Goal: Task Accomplishment & Management: Use online tool/utility

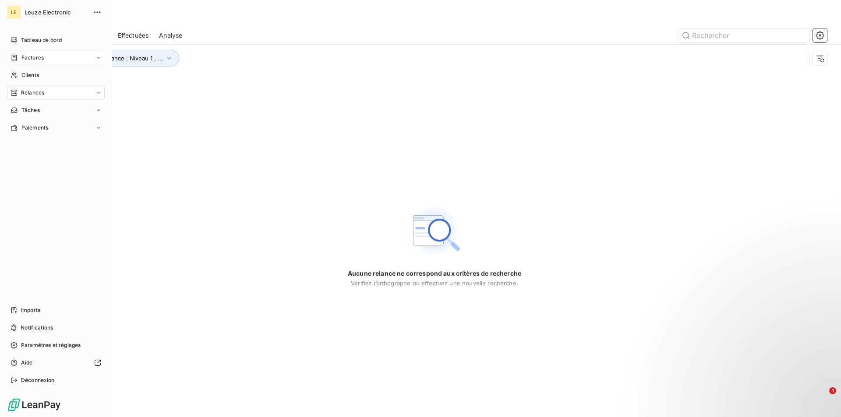
click at [28, 61] on span "Factures" at bounding box center [32, 58] width 22 height 8
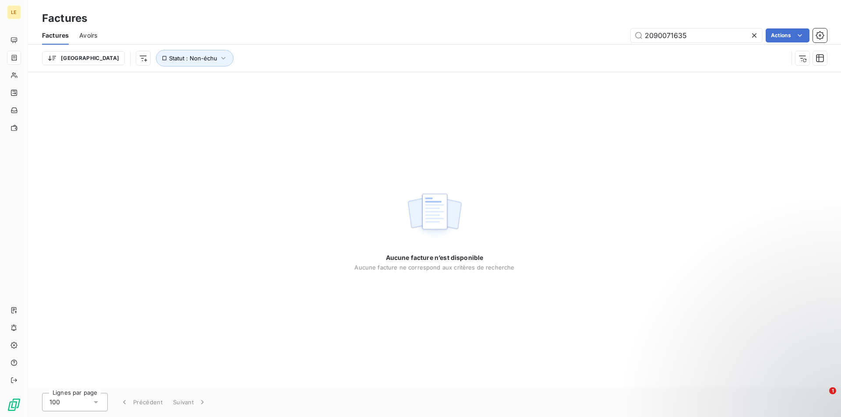
click at [755, 34] on icon at bounding box center [754, 35] width 9 height 9
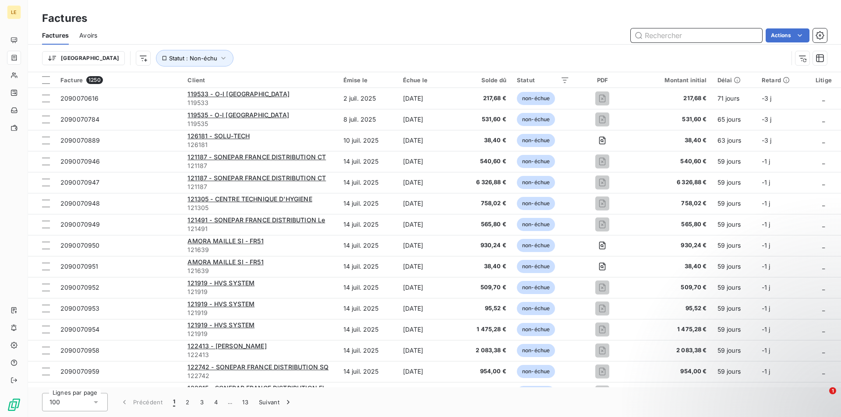
paste input "2090070833"
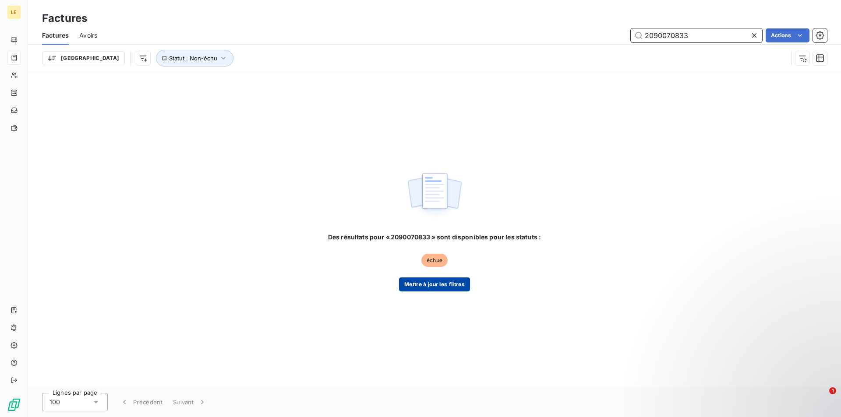
type input "2090070833"
click at [457, 282] on button "Mettre à jour les filtres" at bounding box center [434, 285] width 71 height 14
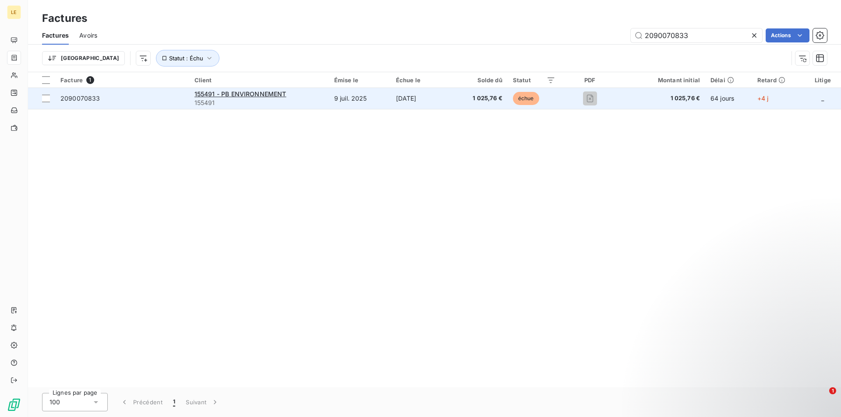
click at [391, 103] on td "[DATE]" at bounding box center [422, 98] width 62 height 21
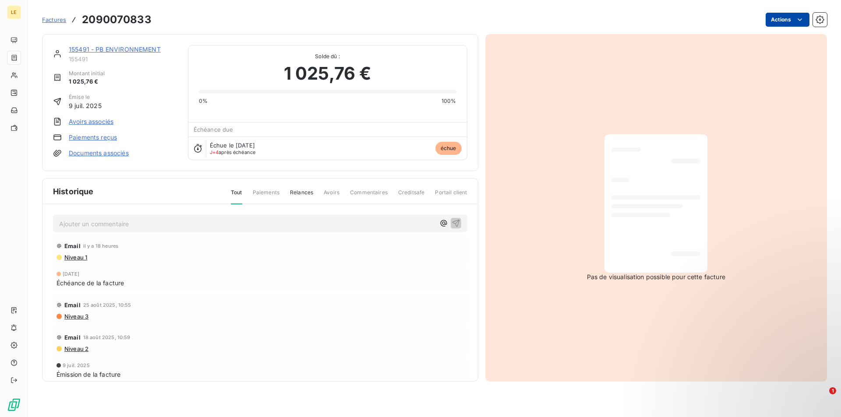
click at [806, 19] on html "LE Factures 2090070833 Actions 155491 - PB ENVIRONNEMENT 155491 Montant initial…" at bounding box center [420, 208] width 841 height 417
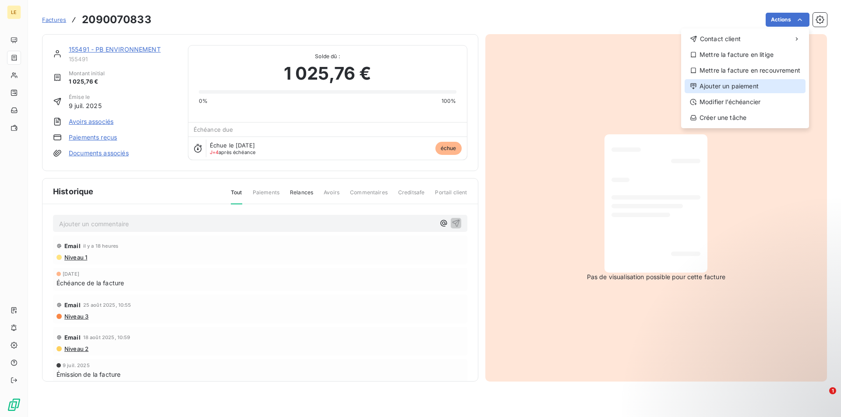
click at [744, 86] on div "Ajouter un paiement" at bounding box center [744, 86] width 121 height 14
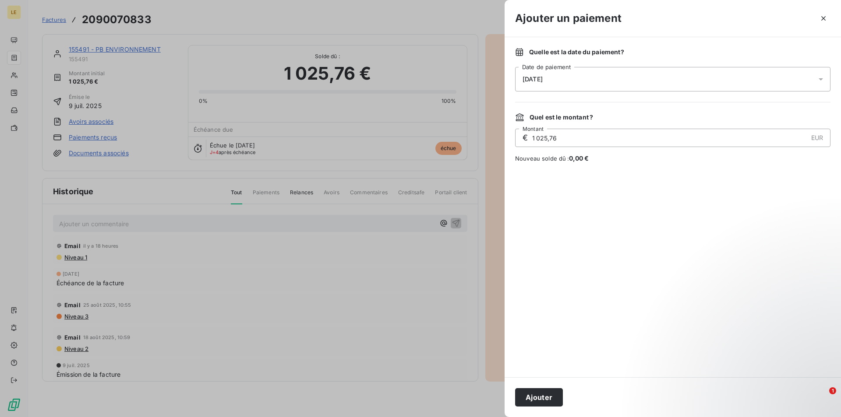
click at [607, 84] on div "[DATE]" at bounding box center [672, 79] width 315 height 25
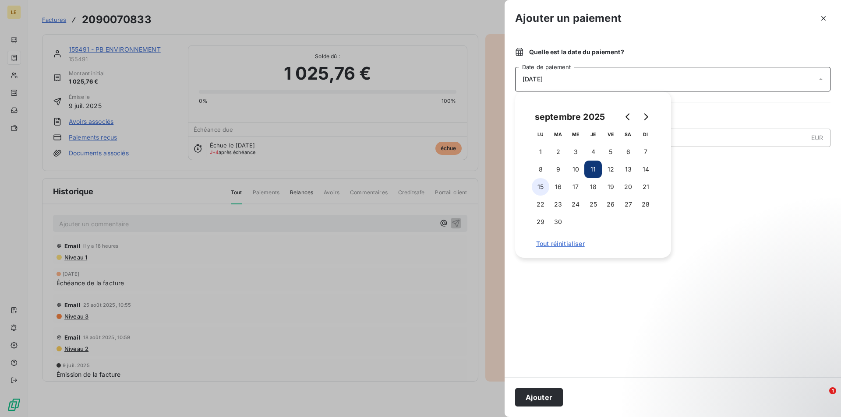
click at [537, 192] on button "15" at bounding box center [541, 187] width 18 height 18
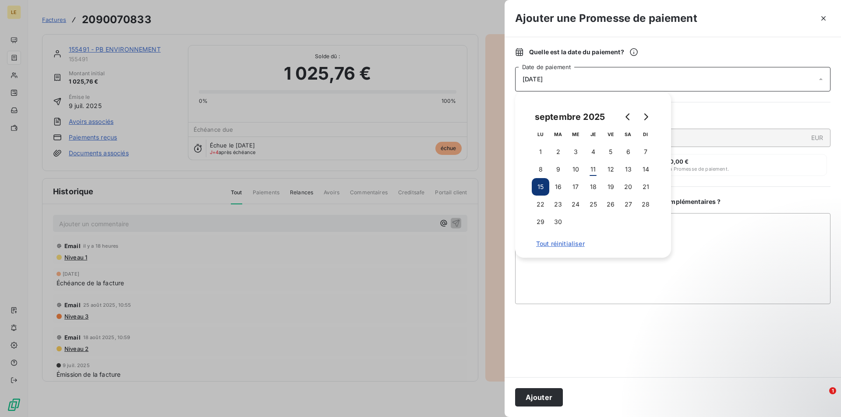
drag, startPoint x: 590, startPoint y: 352, endPoint x: 550, endPoint y: 406, distance: 67.5
click at [590, 352] on div at bounding box center [672, 341] width 315 height 52
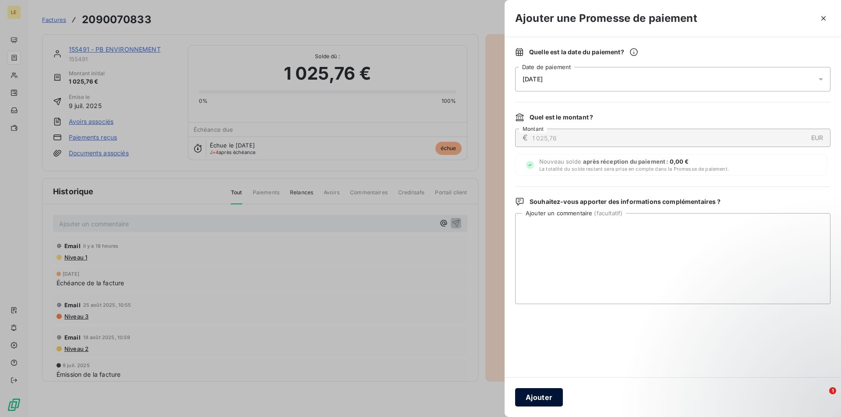
click at [545, 399] on button "Ajouter" at bounding box center [539, 397] width 48 height 18
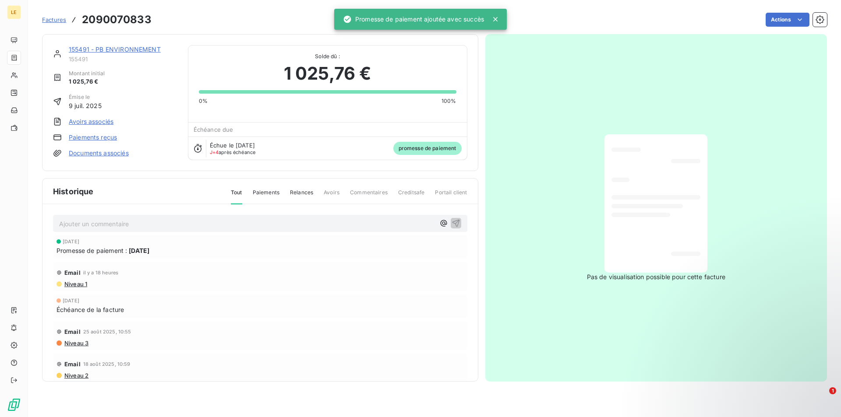
click at [106, 49] on link "155491 - PB ENVIRONNEMENT" at bounding box center [115, 49] width 92 height 7
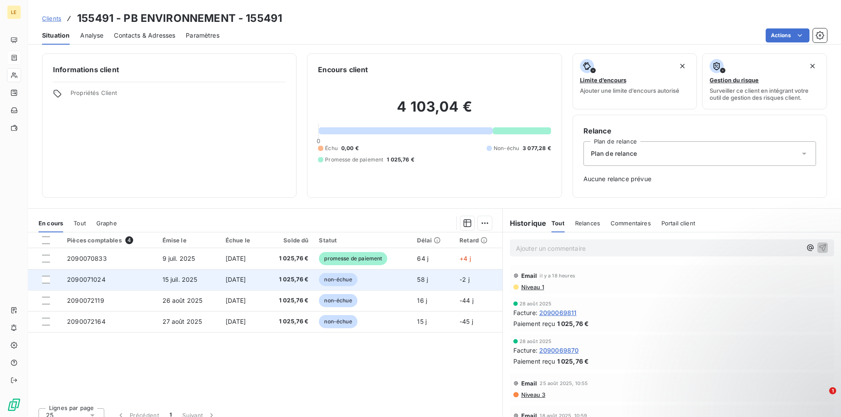
click at [246, 277] on span "[DATE]" at bounding box center [236, 279] width 21 height 7
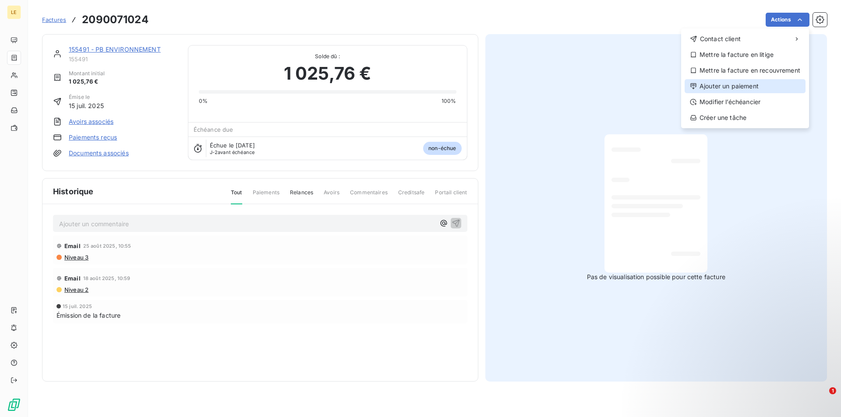
click at [741, 85] on div "Ajouter un paiement" at bounding box center [744, 86] width 121 height 14
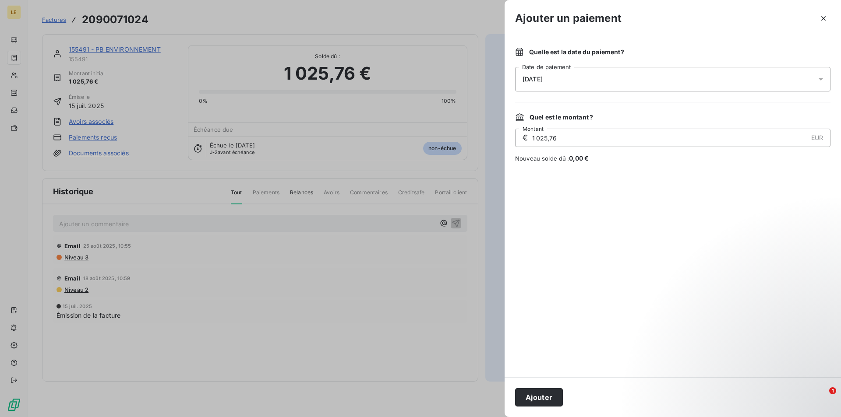
drag, startPoint x: 578, startPoint y: 79, endPoint x: 577, endPoint y: 84, distance: 4.9
click at [578, 78] on div "[DATE]" at bounding box center [672, 79] width 315 height 25
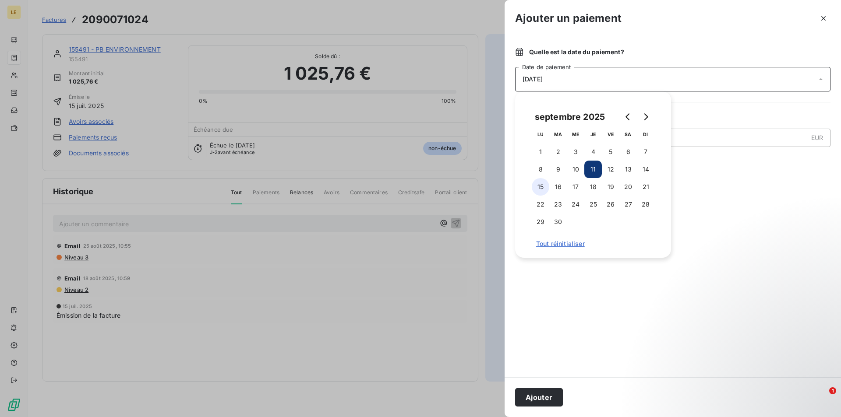
click at [540, 190] on button "15" at bounding box center [541, 187] width 18 height 18
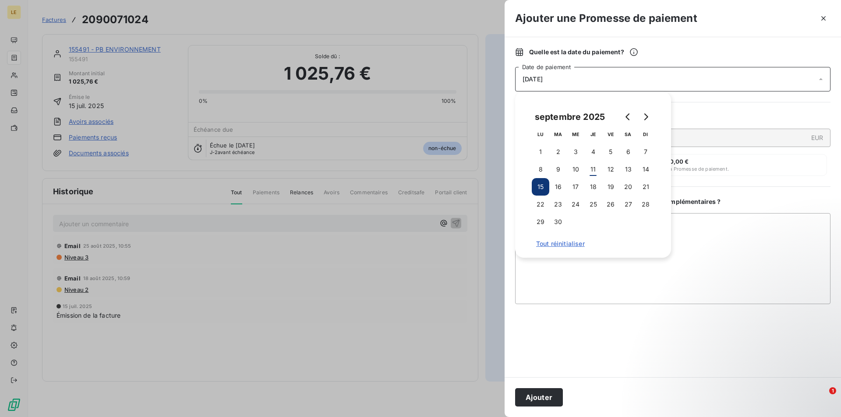
click at [637, 328] on div at bounding box center [672, 341] width 315 height 52
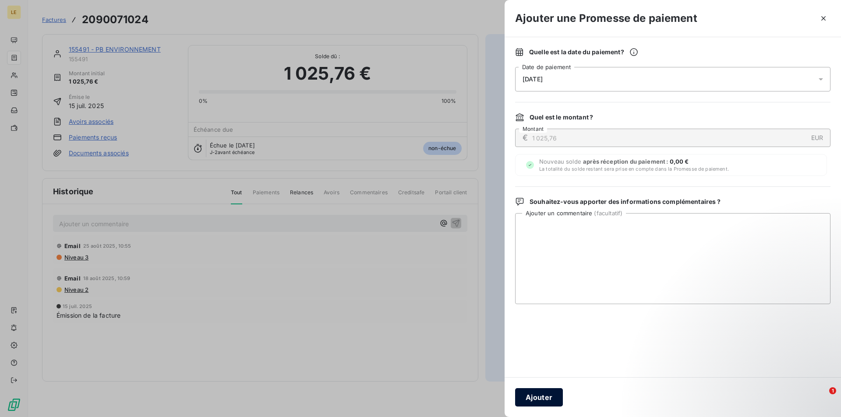
click at [543, 398] on button "Ajouter" at bounding box center [539, 397] width 48 height 18
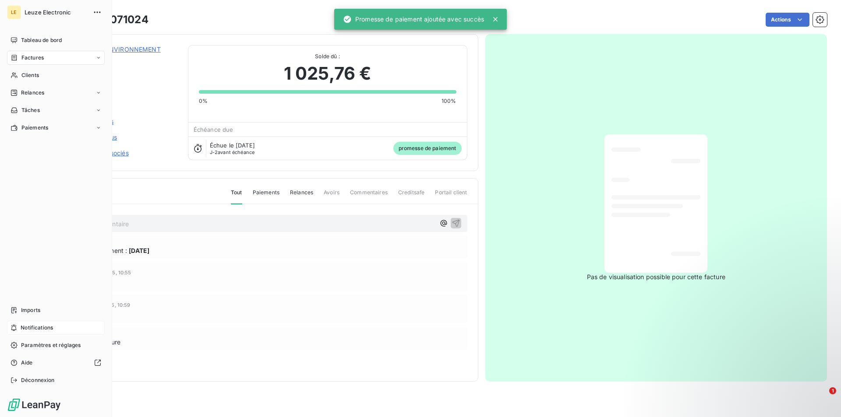
click at [35, 330] on span "Notifications" at bounding box center [37, 328] width 32 height 8
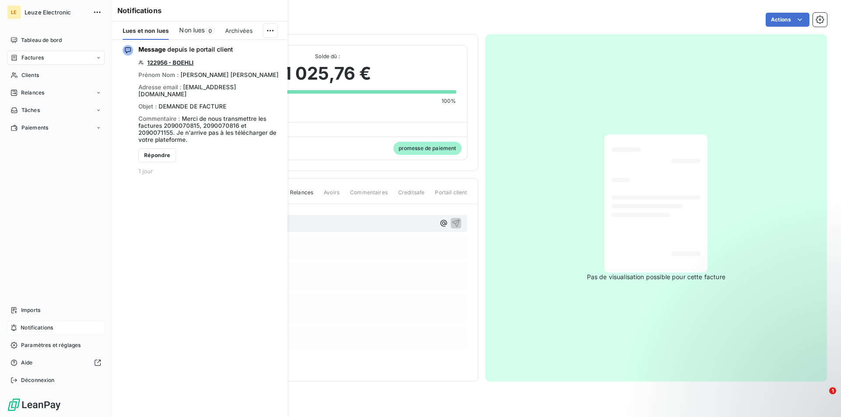
click at [35, 58] on span "Factures" at bounding box center [32, 58] width 22 height 8
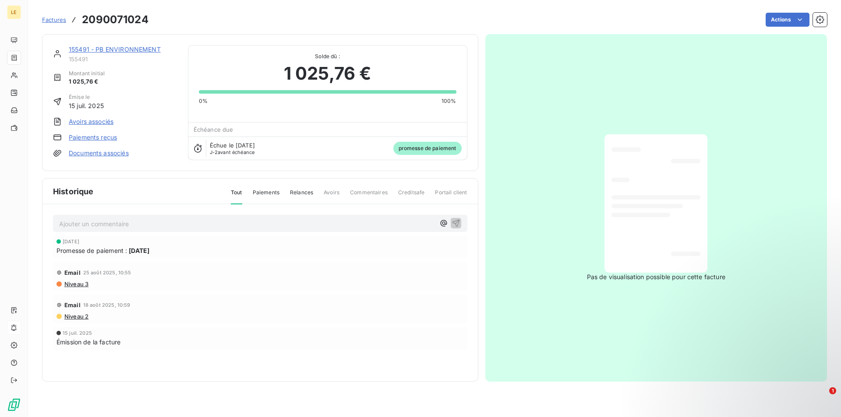
click at [212, 27] on div "Factures 2090071024 Actions" at bounding box center [434, 20] width 785 height 18
click at [94, 48] on link "155491 - PB ENVIRONNEMENT" at bounding box center [115, 49] width 92 height 7
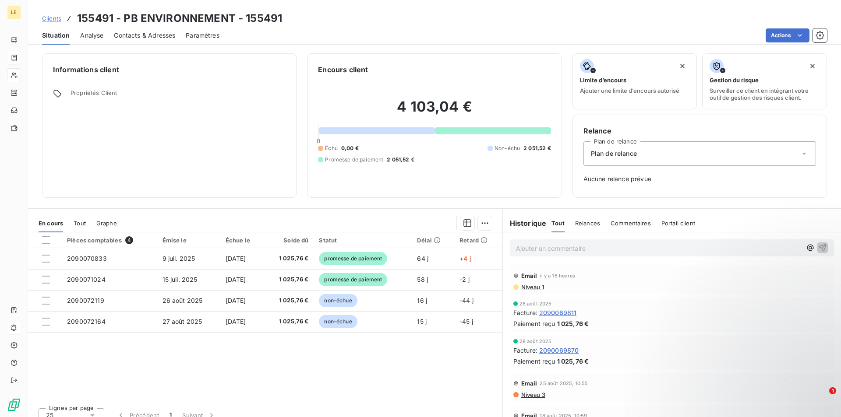
click at [230, 393] on div "Pièces comptables 4 Émise le Échue le Solde dû Statut Délai Retard 2090070833 […" at bounding box center [265, 317] width 474 height 169
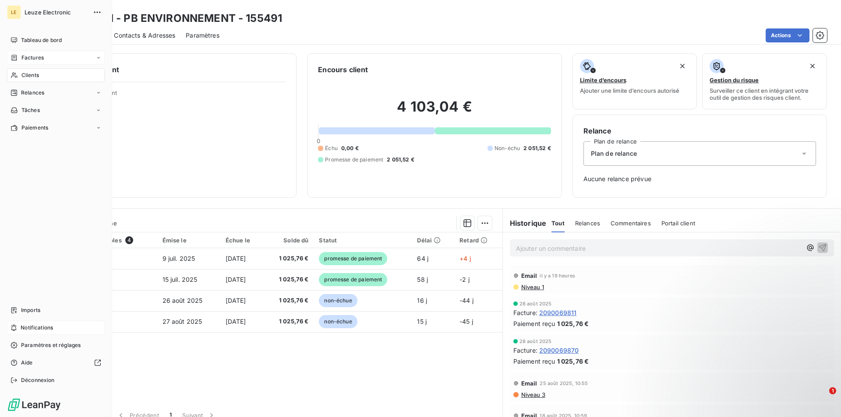
click at [36, 331] on span "Notifications" at bounding box center [37, 328] width 32 height 8
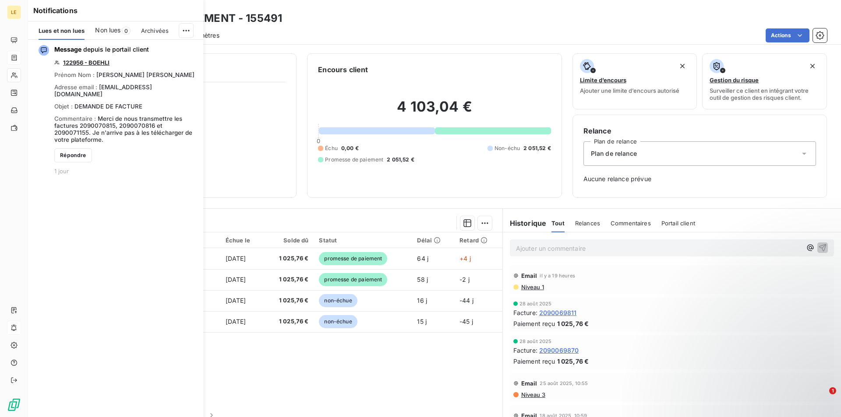
click at [231, 363] on div "Pièces comptables 4 Émise le Échue le Solde dû Statut Délai Retard 2090070833 […" at bounding box center [265, 317] width 474 height 169
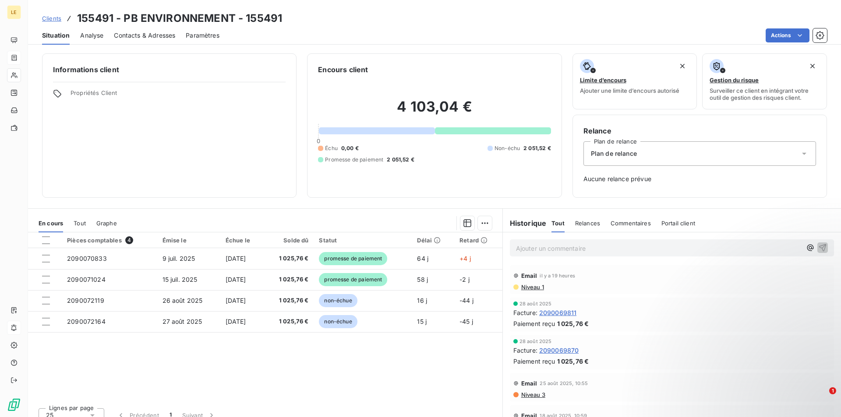
click at [231, 364] on div "Pièces comptables 4 Émise le Échue le Solde dû Statut Délai Retard 2090070833 […" at bounding box center [265, 317] width 474 height 169
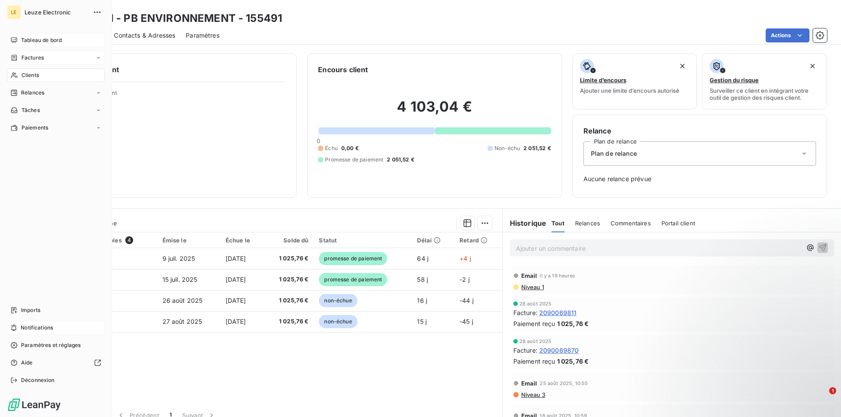
click at [29, 39] on span "Tableau de bord" at bounding box center [41, 40] width 41 height 8
